Goal: Navigation & Orientation: Find specific page/section

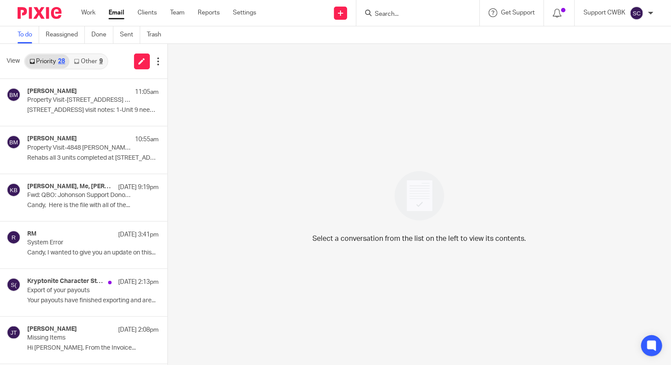
click at [87, 62] on link "Other 9" at bounding box center [87, 61] width 37 height 14
